Goal: Ask a question

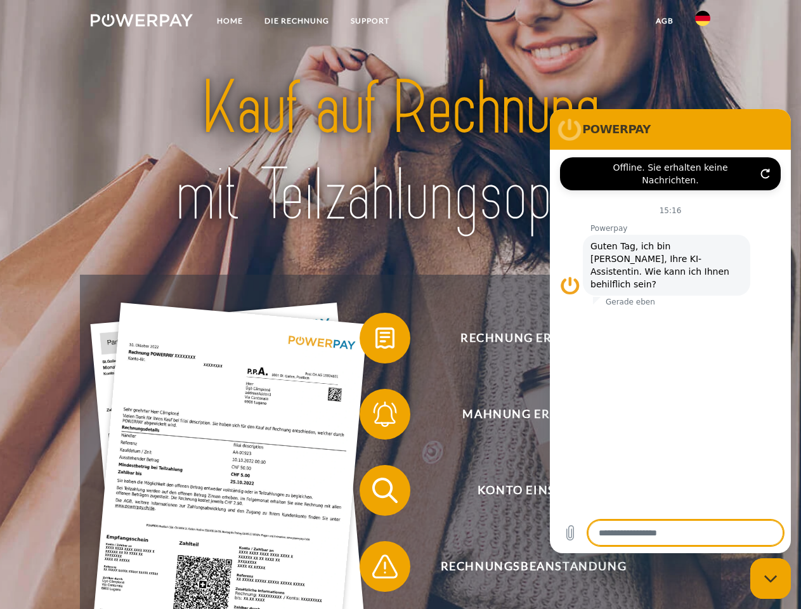
click at [141, 22] on img at bounding box center [142, 20] width 102 height 13
click at [702, 22] on img at bounding box center [702, 18] width 15 height 15
click at [664, 21] on link "agb" at bounding box center [664, 21] width 39 height 23
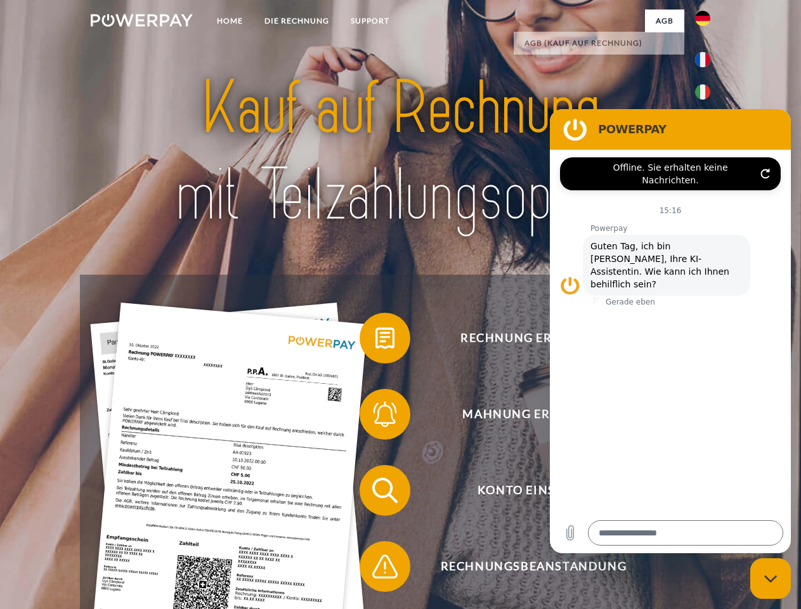
click at [375, 340] on span at bounding box center [365, 337] width 63 height 63
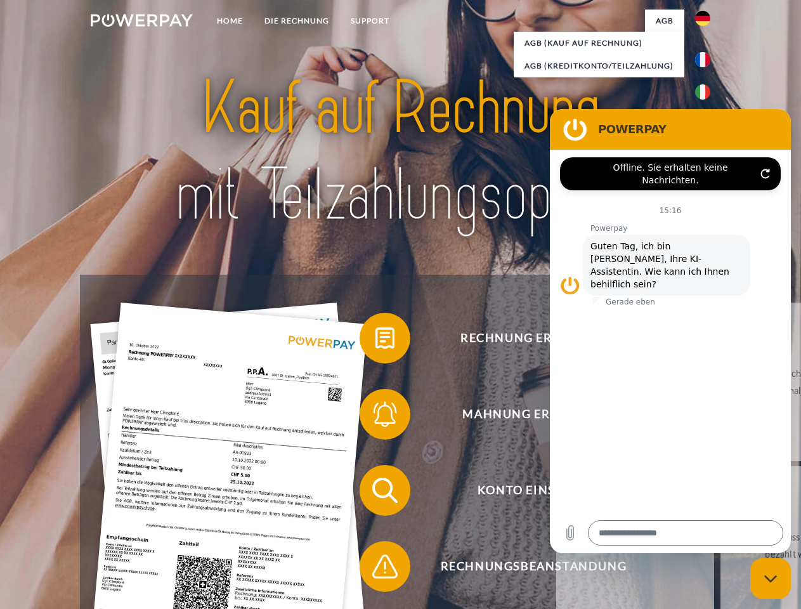
click at [375, 417] on span at bounding box center [365, 413] width 63 height 63
click at [720, 493] on link "Bis wann muss die Rechnung bezahlt werden?" at bounding box center [799, 545] width 158 height 158
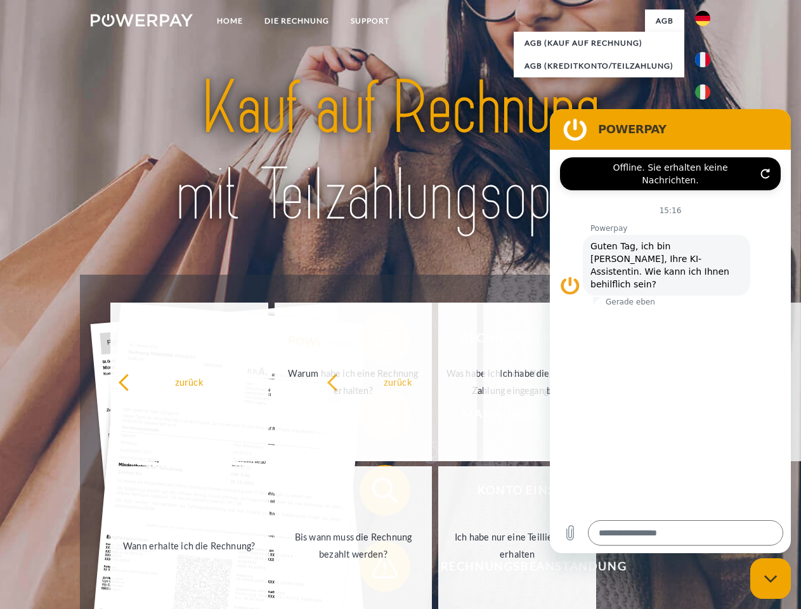
click at [375, 569] on span at bounding box center [365, 565] width 63 height 63
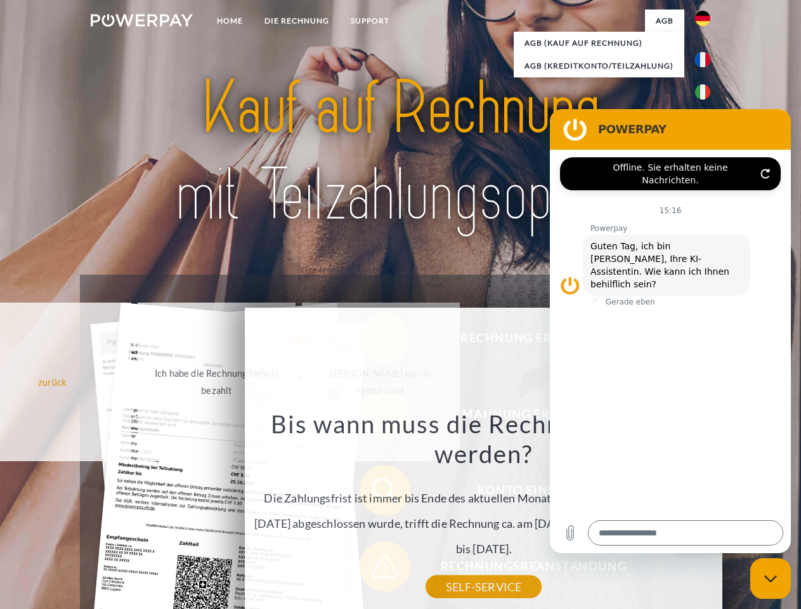
click at [770, 578] on icon "Messaging-Fenster schließen" at bounding box center [770, 578] width 13 height 8
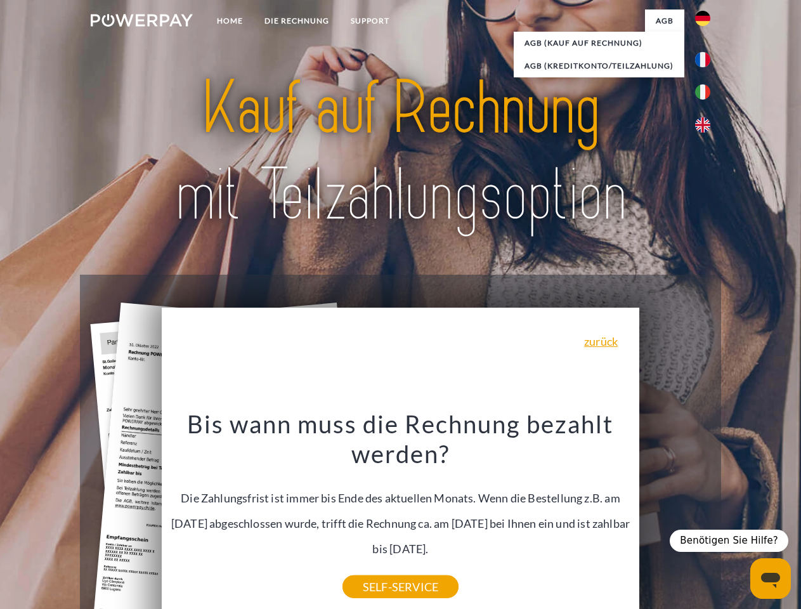
type textarea "*"
